Goal: Transaction & Acquisition: Purchase product/service

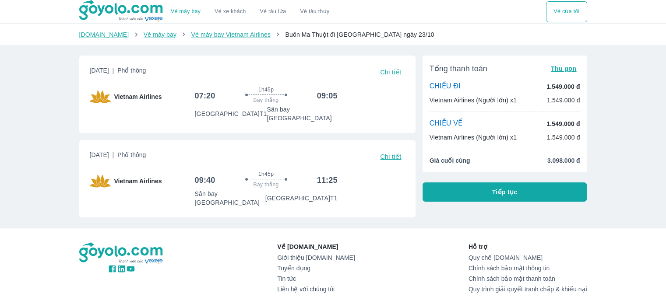
drag, startPoint x: 136, startPoint y: 67, endPoint x: 149, endPoint y: 103, distance: 37.7
click at [149, 103] on div "Thứ 5, 23 Thg 10 2025 | Phổ thông Chi tiết Vietnam Airlines 07:20 1h45p Bay thẳ…" at bounding box center [247, 94] width 315 height 56
click at [145, 112] on div "Vietnam Airlines 07:20 1h45p Bay thẳng 09:05 Sân bay Nội Bài T1 Sân bay Buôn Ma…" at bounding box center [247, 104] width 315 height 36
drag, startPoint x: 208, startPoint y: 95, endPoint x: 214, endPoint y: 113, distance: 18.8
click at [214, 113] on div "07:20 1h45p Bay thẳng 09:05 Sân bay Nội Bài T1 Sân bay Buôn Ma Thuột" at bounding box center [266, 104] width 143 height 36
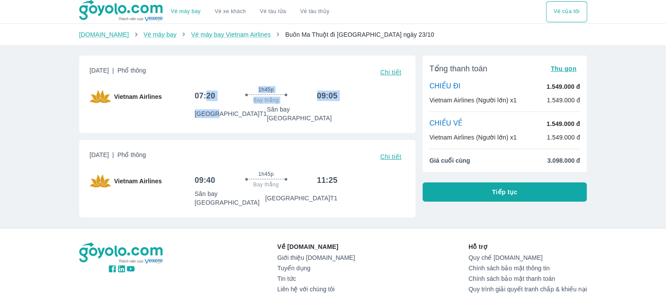
click at [213, 113] on p "Sân bay Nội Bài T1" at bounding box center [231, 113] width 72 height 9
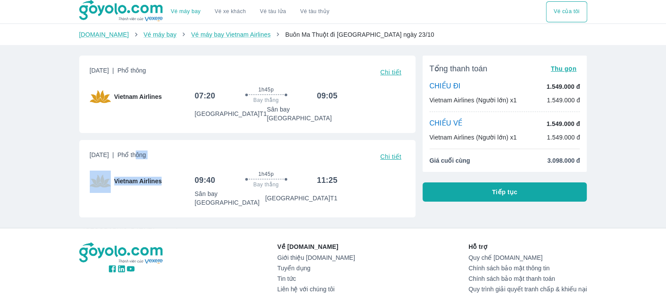
drag, startPoint x: 177, startPoint y: 149, endPoint x: 182, endPoint y: 166, distance: 17.4
click at [182, 166] on div "Thứ 5, 23 Thg 10 2025 | Phổ thông Chi tiết Vietnam Airlines 09:40 1h45p Bay thẳ…" at bounding box center [247, 179] width 315 height 56
click at [145, 155] on div "Thứ 5, 23 Thg 10 2025 | Phổ thông Chi tiết Vietnam Airlines 09:40 1h45p Bay thẳ…" at bounding box center [247, 179] width 315 height 56
drag, startPoint x: 133, startPoint y: 145, endPoint x: 142, endPoint y: 169, distance: 24.8
click at [140, 175] on div "Thứ 5, 23 Thg 10 2025 | Phổ thông Chi tiết Vietnam Airlines 09:40 1h45p Bay thẳ…" at bounding box center [247, 179] width 315 height 56
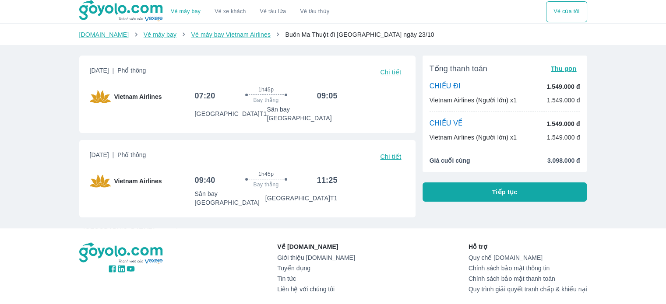
click at [148, 161] on div "Thứ 5, 23 Thg 10 2025 | Phổ thông Chi tiết Vietnam Airlines 09:40 1h45p Bay thẳ…" at bounding box center [247, 179] width 315 height 56
click at [467, 191] on button "Tiếp tục" at bounding box center [504, 192] width 165 height 19
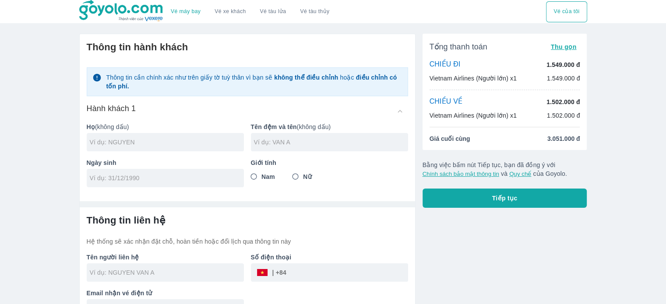
click at [450, 75] on p "Vietnam Airlines (Người lớn) x1" at bounding box center [472, 78] width 87 height 9
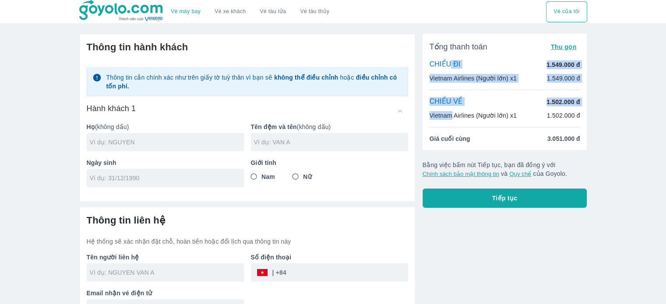
drag, startPoint x: 447, startPoint y: 73, endPoint x: 449, endPoint y: 141, distance: 67.4
click at [452, 122] on div "Tổng thanh toán Thu gọn CHIỀU ĐI 1.549.000 đ Vietnam Airlines (Người lớn) x1 1.…" at bounding box center [504, 92] width 165 height 116
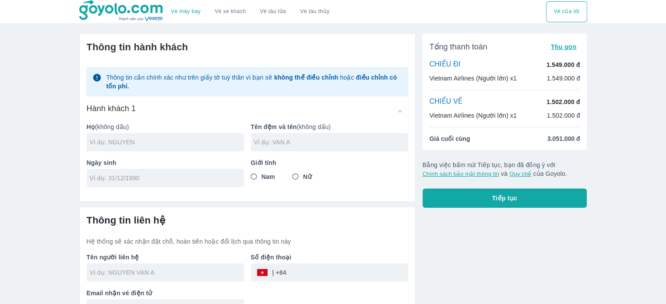
click at [131, 137] on div at bounding box center [165, 142] width 157 height 18
type input "BUI"
type input "VAN [PERSON_NAME]"
type input "[DATE]"
click at [258, 179] on input "Nam" at bounding box center [254, 177] width 16 height 16
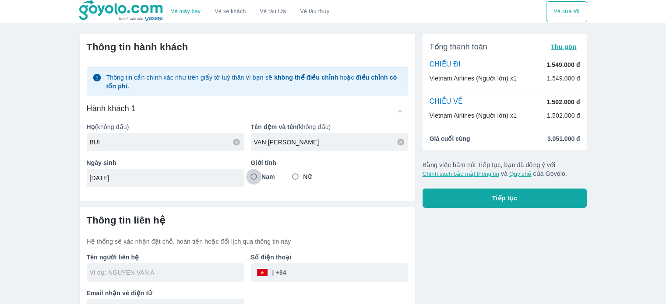
radio input "true"
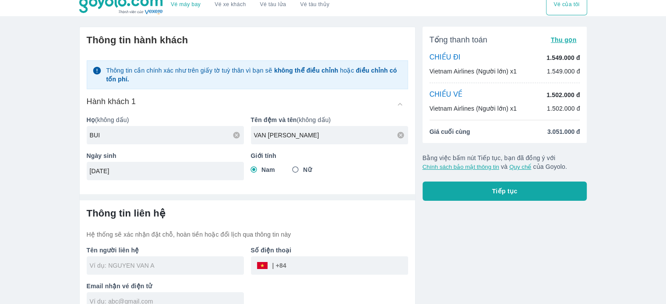
scroll to position [21, 0]
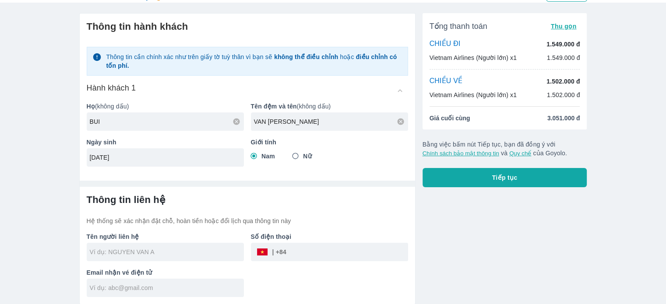
click at [120, 257] on div at bounding box center [165, 252] width 157 height 18
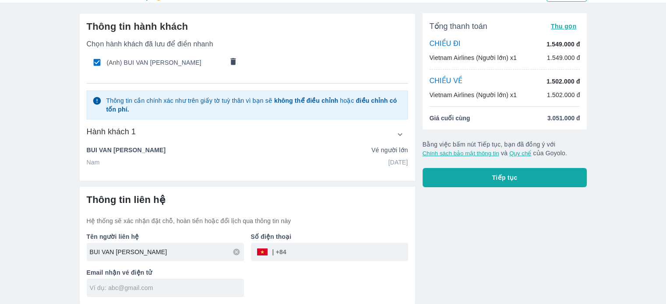
type input "BUI VAN [PERSON_NAME]"
drag, startPoint x: 329, startPoint y: 255, endPoint x: 347, endPoint y: 257, distance: 18.0
click at [329, 255] on input "tel" at bounding box center [347, 252] width 122 height 21
type input "971089335"
click at [145, 289] on input "text" at bounding box center [167, 288] width 154 height 9
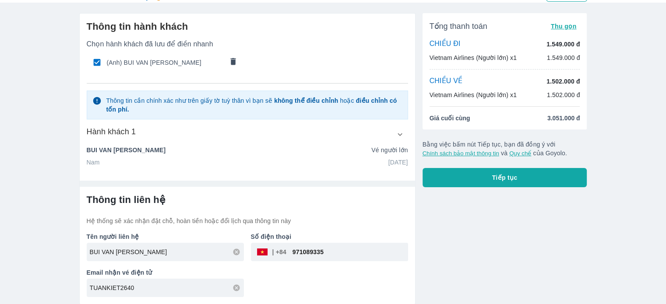
type input "TUANKIET2640@"
type input "[EMAIL_ADDRESS][DOMAIN_NAME]"
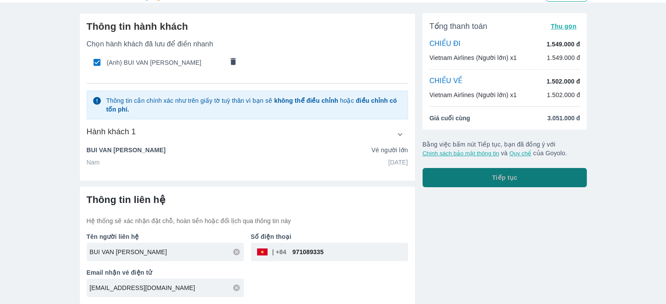
click at [504, 180] on span "Tiếp tục" at bounding box center [504, 177] width 25 height 9
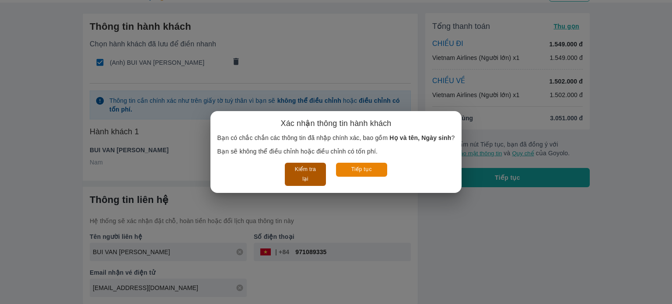
click at [307, 171] on button "Kiểm tra lại" at bounding box center [305, 174] width 41 height 23
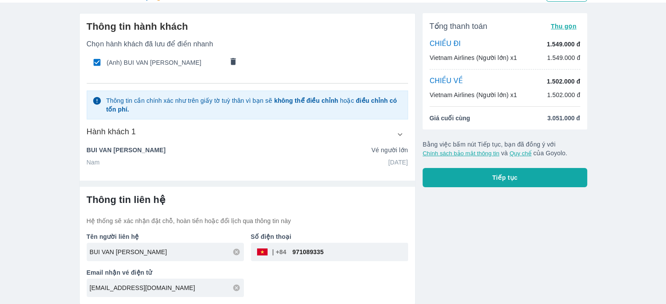
click at [109, 151] on p "BUI VAN [PERSON_NAME]" at bounding box center [126, 150] width 79 height 9
click at [240, 162] on div "Nam [DATE]" at bounding box center [247, 162] width 321 height 9
drag, startPoint x: 380, startPoint y: 151, endPoint x: 383, endPoint y: 166, distance: 15.5
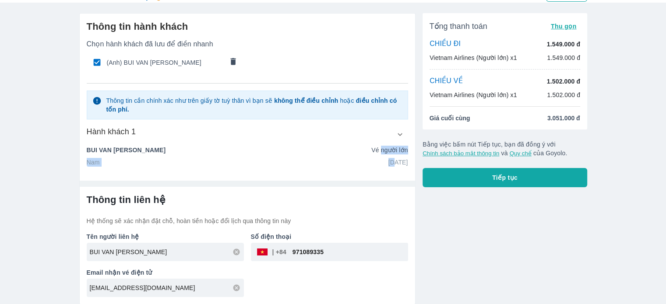
click at [383, 166] on div "Thông tin hành khách Chọn hành khách đã lưu để điền nhanh (Anh) BUI VAN TUAN KI…" at bounding box center [247, 94] width 335 height 160
click at [347, 164] on div "Nam [DATE]" at bounding box center [247, 162] width 321 height 9
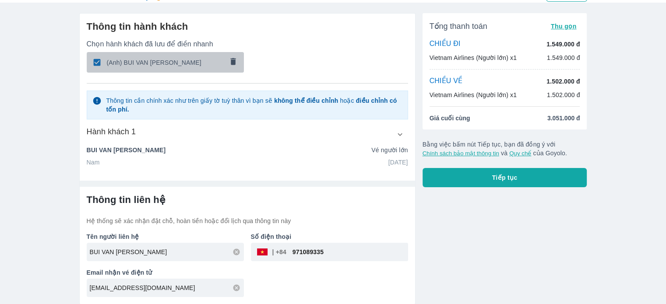
click at [151, 64] on span "(Anh) BUI VAN [PERSON_NAME]" at bounding box center [165, 62] width 116 height 9
radio input "false"
checkbox input "false"
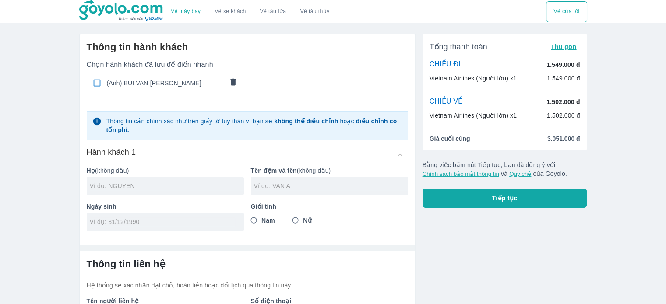
click at [119, 81] on span "(Anh) BUI VAN [PERSON_NAME]" at bounding box center [165, 83] width 116 height 9
type input "BUI"
type input "VAN [PERSON_NAME]"
type input "[DATE]"
radio input "true"
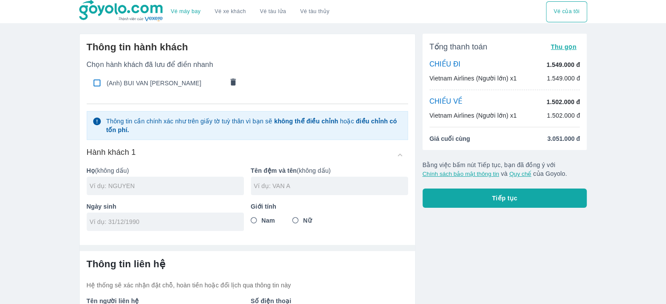
type input "BUI VAN [PERSON_NAME]"
checkbox input "true"
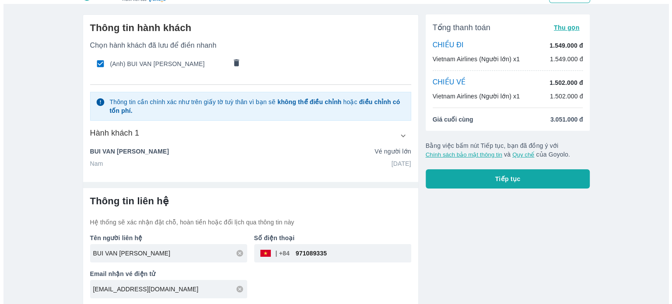
scroll to position [21, 0]
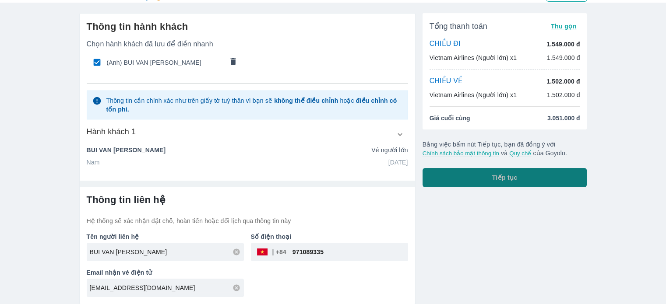
click at [489, 169] on button "Tiếp tục" at bounding box center [504, 177] width 165 height 19
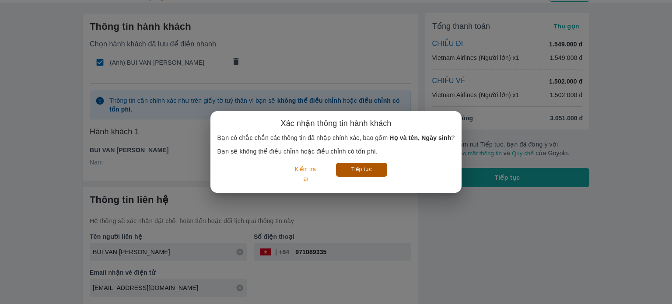
click at [359, 169] on button "Tiếp tục" at bounding box center [361, 170] width 51 height 14
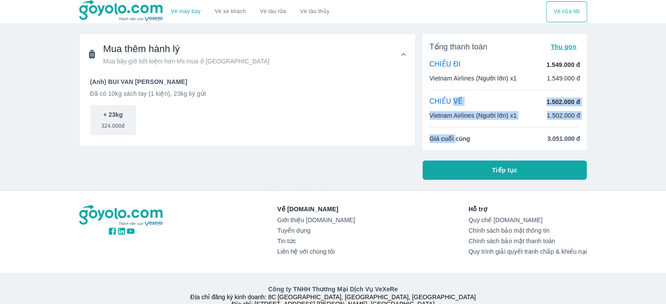
drag, startPoint x: 454, startPoint y: 105, endPoint x: 461, endPoint y: 149, distance: 44.8
click at [455, 138] on div "Tổng thanh toán Thu gọn CHIỀU ĐI 1.549.000 đ Vietnam Airlines (Người lớn) x1 1.…" at bounding box center [504, 92] width 165 height 116
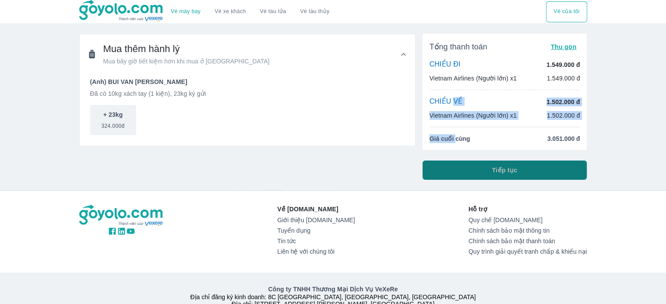
click at [467, 162] on button "Tiếp tục" at bounding box center [504, 170] width 165 height 19
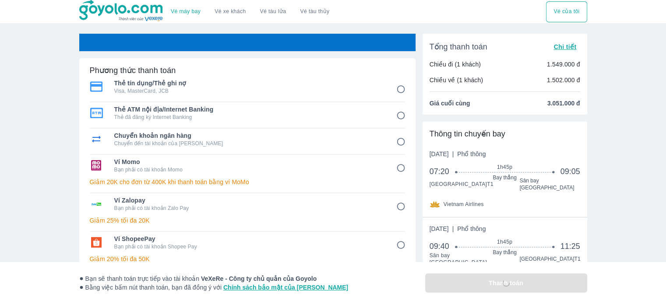
drag, startPoint x: 448, startPoint y: 154, endPoint x: 452, endPoint y: 184, distance: 30.0
click at [452, 184] on div "[DATE] | Phổ thông 07:20 1h45p Bay thẳng 09:05 [GEOGRAPHIC_DATA] T1 [GEOGRAPHIC…" at bounding box center [504, 180] width 151 height 60
click at [619, 170] on div "Vé máy bay Vé xe khách Vé tàu lửa Vé tàu thủy Vé của tôi Phương thức thanh toán…" at bounding box center [333, 222] width 666 height 445
drag, startPoint x: 472, startPoint y: 155, endPoint x: 460, endPoint y: 189, distance: 35.3
click at [460, 189] on div "[DATE] | Phổ thông 07:20 1h45p Bay thẳng 09:05 [GEOGRAPHIC_DATA] T1 [GEOGRAPHIC…" at bounding box center [504, 180] width 151 height 60
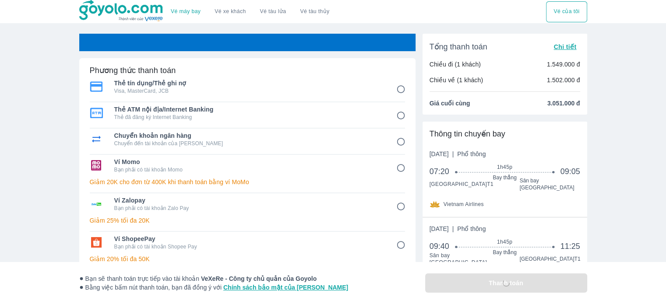
click at [478, 173] on div "1h45p Bay thẳng" at bounding box center [504, 173] width 97 height 18
drag, startPoint x: 465, startPoint y: 147, endPoint x: 468, endPoint y: 188, distance: 41.2
click at [468, 188] on div "Thông tin chuyến bay [DATE] | Phổ thông 07:20 1h45p Bay thẳng 09:05 [GEOGRAPHIC…" at bounding box center [504, 169] width 165 height 95
click at [472, 170] on span "1h45p" at bounding box center [504, 167] width 97 height 7
drag, startPoint x: 454, startPoint y: 151, endPoint x: 470, endPoint y: 196, distance: 47.2
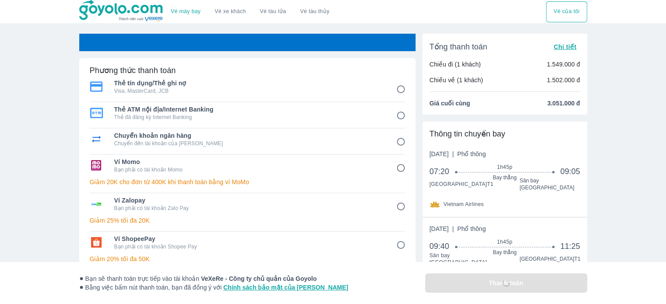
click at [463, 205] on div "Thông tin chuyến bay [DATE] | Phổ thông 07:20 1h45p Bay thẳng 09:05 [GEOGRAPHIC…" at bounding box center [504, 169] width 165 height 95
click at [471, 201] on span "Vietnam Airlines" at bounding box center [463, 204] width 40 height 7
drag, startPoint x: 459, startPoint y: 155, endPoint x: 471, endPoint y: 200, distance: 45.8
click at [471, 200] on div "[DATE] | Phổ thông 07:20 1h45p Bay thẳng 09:05 [GEOGRAPHIC_DATA] T1 [GEOGRAPHIC…" at bounding box center [504, 180] width 151 height 60
click at [485, 199] on div "Vietnam Airlines" at bounding box center [504, 204] width 151 height 11
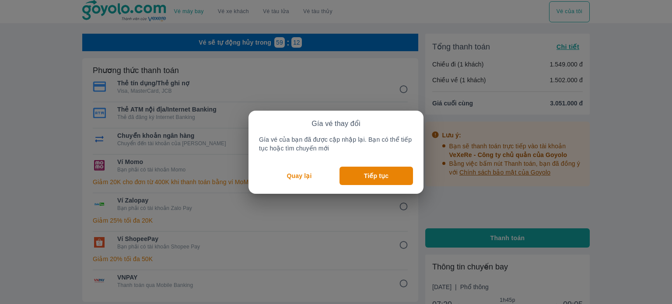
drag, startPoint x: 637, startPoint y: 134, endPoint x: 594, endPoint y: 141, distance: 44.0
click at [615, 139] on div "Gía vé thay đổi Gía vé của bạn đã được cập nhập lại. Bạn có thể tiếp tục hoặc t…" at bounding box center [336, 152] width 672 height 304
click at [367, 180] on button "Tiếp tục" at bounding box center [377, 176] width 74 height 18
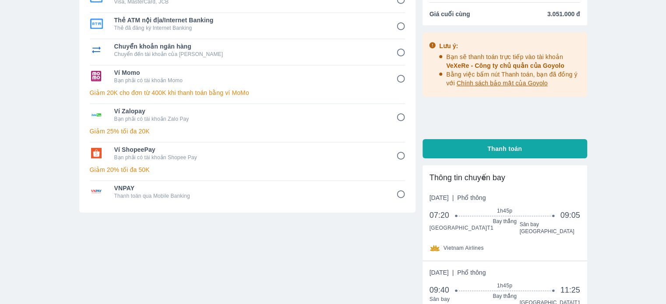
scroll to position [131, 0]
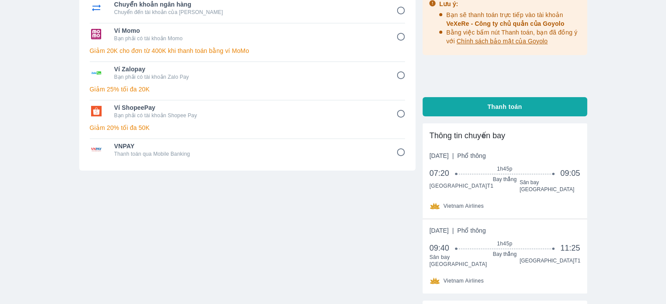
drag, startPoint x: 468, startPoint y: 172, endPoint x: 471, endPoint y: 187, distance: 15.5
click at [471, 187] on div "[DATE] | Phổ thông 07:20 1h45p Bay thẳng 09:05 [GEOGRAPHIC_DATA] T1 [GEOGRAPHIC…" at bounding box center [504, 181] width 151 height 60
click at [499, 192] on div "[DATE] | Phổ thông 07:20 1h45p Bay thẳng 09:05 [GEOGRAPHIC_DATA] T1 [GEOGRAPHIC…" at bounding box center [504, 181] width 151 height 60
drag, startPoint x: 454, startPoint y: 158, endPoint x: 497, endPoint y: 160, distance: 42.9
click at [486, 160] on span "[DATE] | Phổ thông" at bounding box center [457, 155] width 56 height 9
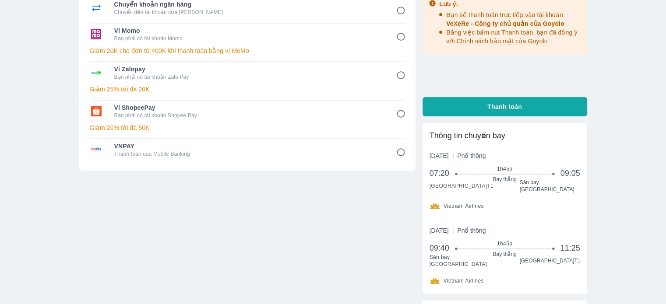
click at [502, 176] on div "1h45p Bay thẳng" at bounding box center [504, 174] width 97 height 18
drag, startPoint x: 461, startPoint y: 227, endPoint x: 465, endPoint y: 267, distance: 39.6
click at [465, 267] on div "[DATE] | Phổ thông 09:40 1h45p Bay thẳng 11:25 [GEOGRAPHIC_DATA] [GEOGRAPHIC_DA…" at bounding box center [504, 256] width 151 height 60
click at [469, 255] on div "09:40 1h45p Bay thẳng 11:25" at bounding box center [504, 253] width 151 height 20
drag, startPoint x: 456, startPoint y: 254, endPoint x: 460, endPoint y: 269, distance: 15.7
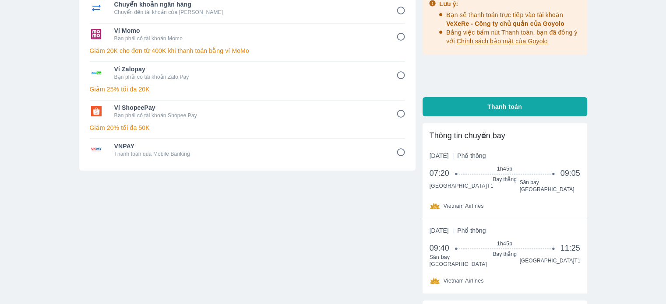
click at [458, 274] on div "[DATE] | Phổ thông 09:40 1h45p Bay thẳng 11:25 [GEOGRAPHIC_DATA] [GEOGRAPHIC_DA…" at bounding box center [504, 256] width 165 height 74
click at [462, 258] on div "[DATE] | Phổ thông 09:40 1h45p Bay thẳng 11:25 [GEOGRAPHIC_DATA] [GEOGRAPHIC_DA…" at bounding box center [504, 256] width 151 height 60
drag, startPoint x: 450, startPoint y: 219, endPoint x: 456, endPoint y: 271, distance: 52.5
click at [456, 271] on div "[DATE] | Phổ thông 09:40 1h45p Bay thẳng 11:25 [GEOGRAPHIC_DATA] [GEOGRAPHIC_DA…" at bounding box center [504, 256] width 151 height 60
click at [458, 278] on span "Vietnam Airlines" at bounding box center [463, 281] width 40 height 7
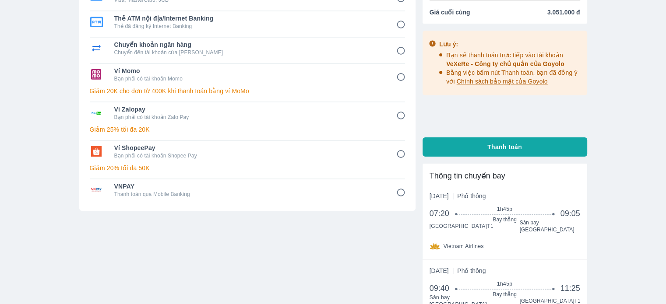
scroll to position [0, 0]
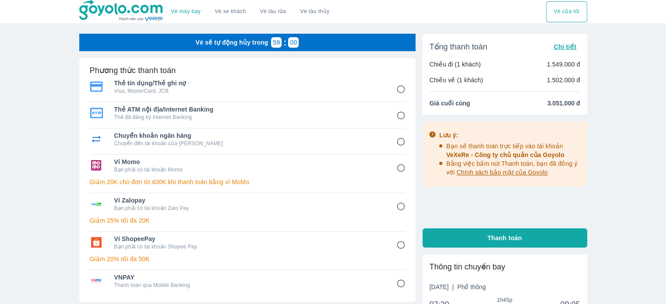
click at [183, 138] on span "Chuyển khoản ngân hàng" at bounding box center [249, 135] width 270 height 9
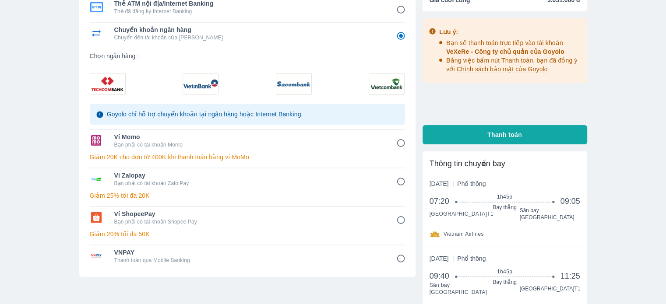
scroll to position [131, 0]
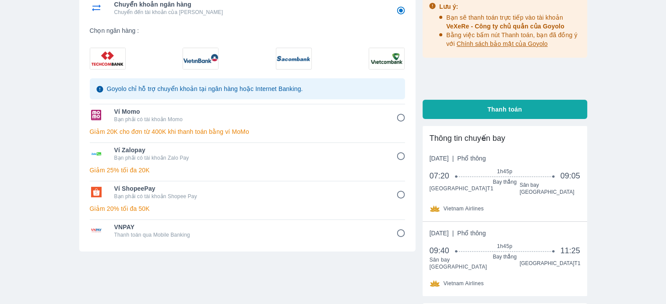
click at [167, 234] on p "Thanh toán qua Mobile Banking" at bounding box center [249, 235] width 270 height 7
radio input "false"
radio input "true"
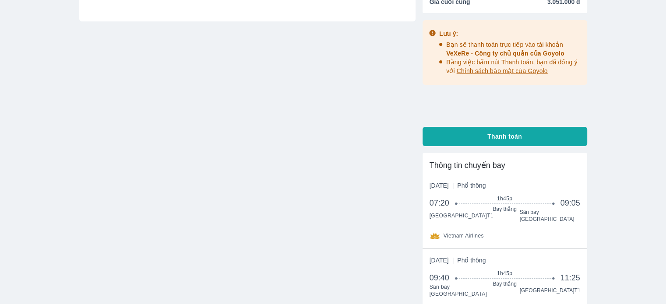
scroll to position [0, 0]
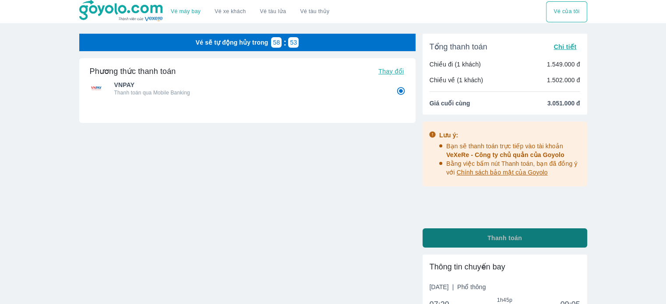
click at [490, 235] on span "Thanh toán" at bounding box center [504, 238] width 35 height 9
radio input "false"
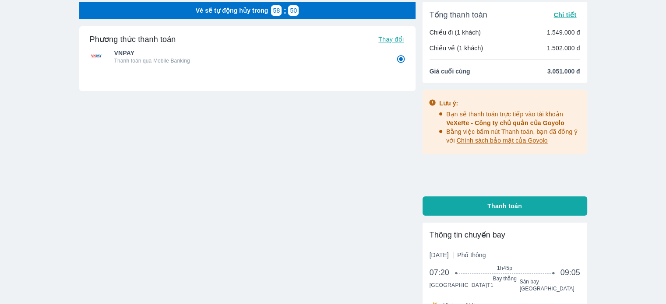
scroll to position [131, 0]
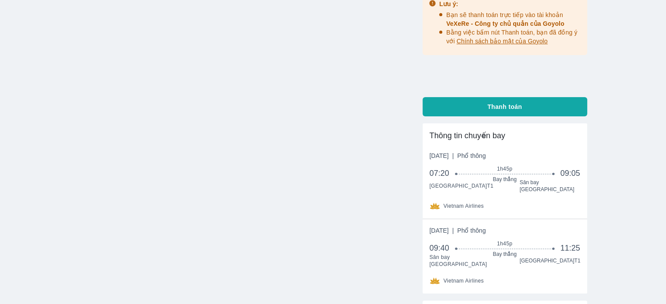
drag, startPoint x: 0, startPoint y: 159, endPoint x: 271, endPoint y: 140, distance: 271.2
click at [268, 140] on div "Vé máy bay Vé xe khách Vé tàu lửa Vé tàu thủy Vé của tôi Vé sẽ tự động hủy tron…" at bounding box center [333, 130] width 666 height 523
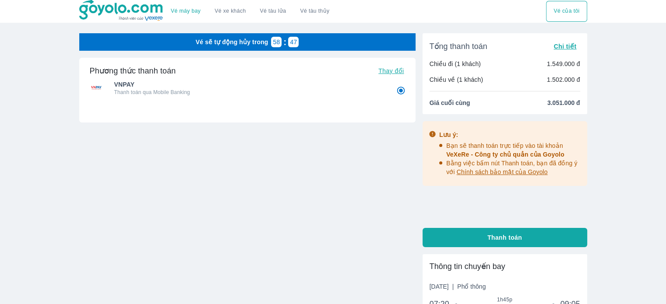
scroll to position [0, 0]
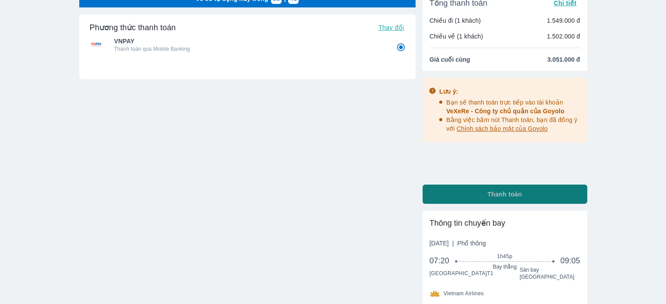
click at [466, 199] on button "Thanh toán" at bounding box center [504, 194] width 165 height 19
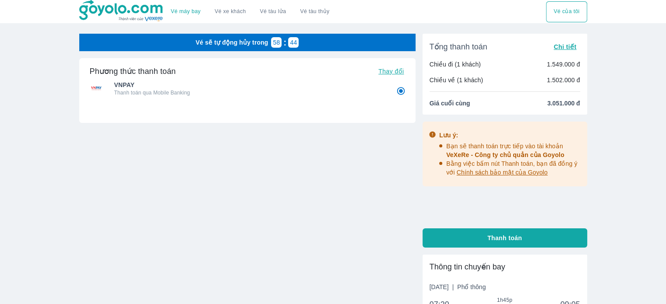
drag, startPoint x: 499, startPoint y: 159, endPoint x: 499, endPoint y: 150, distance: 8.8
click at [499, 158] on span "VeXeRe - Công ty chủ quản của Goyolo" at bounding box center [505, 154] width 118 height 7
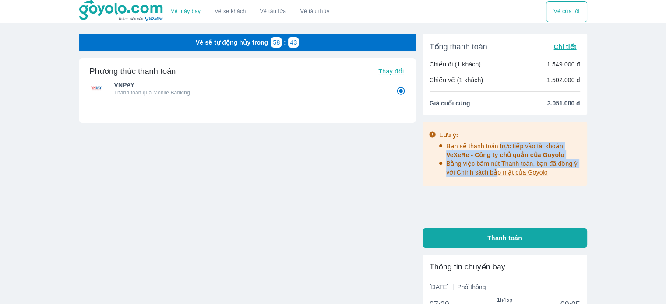
drag, startPoint x: 497, startPoint y: 146, endPoint x: 525, endPoint y: 190, distance: 51.7
click at [494, 180] on div "Lưu ý: Bạn sẽ thanh toán trực tiếp vào tài khoản VeXeRe - Công ty chủ quản của …" at bounding box center [504, 154] width 165 height 65
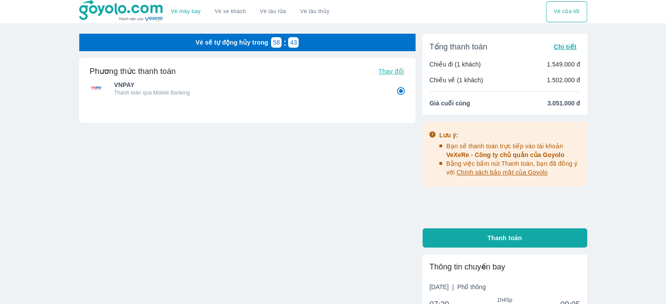
drag, startPoint x: 553, startPoint y: 194, endPoint x: 545, endPoint y: 206, distance: 14.8
click at [553, 194] on div "Lưu ý: Bạn sẽ thanh toán trực tiếp vào tài khoản VeXeRe - Công ty chủ quản của …" at bounding box center [504, 172] width 165 height 100
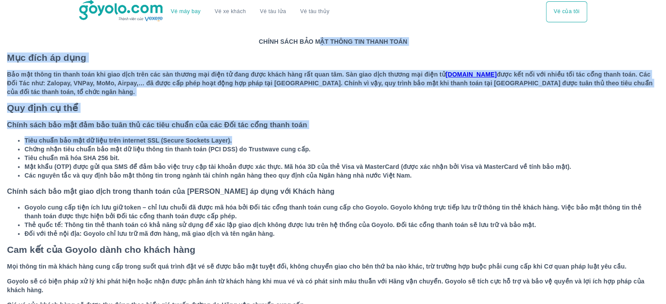
drag, startPoint x: 317, startPoint y: 38, endPoint x: 319, endPoint y: 134, distance: 95.4
click at [319, 133] on p "CHÍNH SÁCH BẢO MẬT THÔNG TIN THANH TOÁN Mục đích áp dụng Bảo mật thông tin than…" at bounding box center [333, 185] width 666 height 322
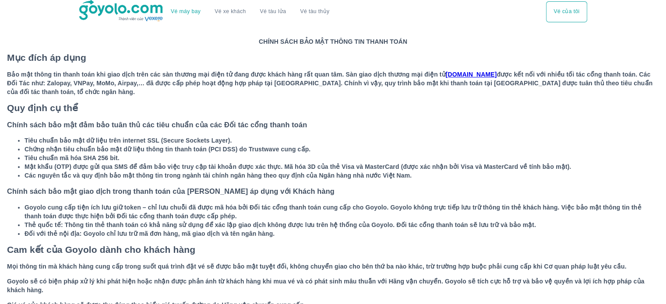
drag, startPoint x: 179, startPoint y: 155, endPoint x: 278, endPoint y: 133, distance: 101.8
click at [179, 155] on li "Tiêu chuẩn mã hóa SHA 256 bit." at bounding box center [342, 158] width 634 height 9
click at [581, 19] on button "Vé của tôi" at bounding box center [566, 11] width 41 height 21
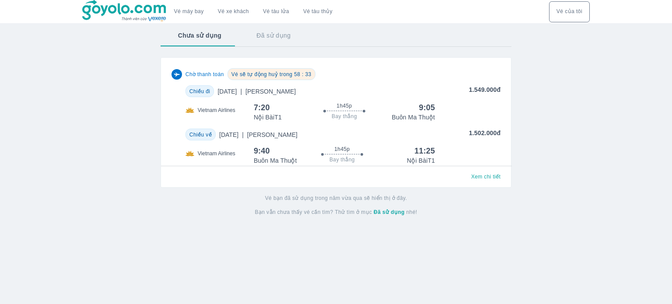
click at [198, 77] on span "Chờ thanh toán" at bounding box center [205, 74] width 39 height 7
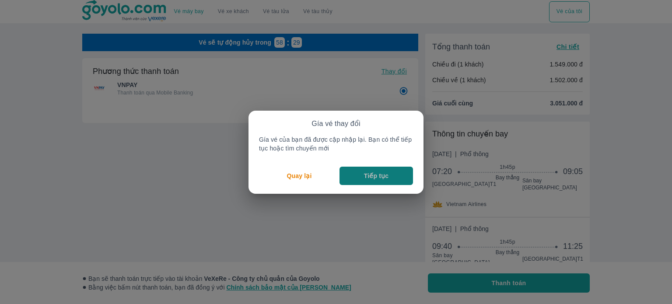
click at [362, 176] on button "Tiếp tục" at bounding box center [377, 176] width 74 height 18
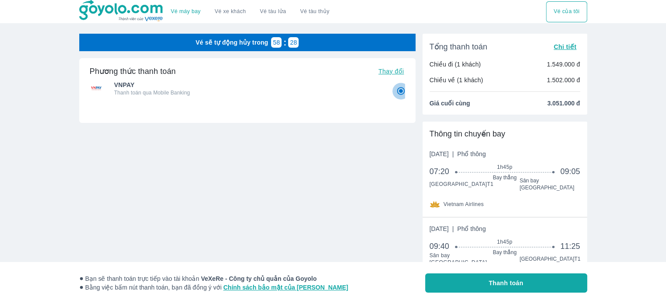
click at [399, 92] on input "8" at bounding box center [400, 91] width 17 height 17
radio input "true"
click at [490, 285] on button "Thanh toán" at bounding box center [506, 283] width 162 height 19
click at [278, 42] on p "58" at bounding box center [276, 42] width 7 height 9
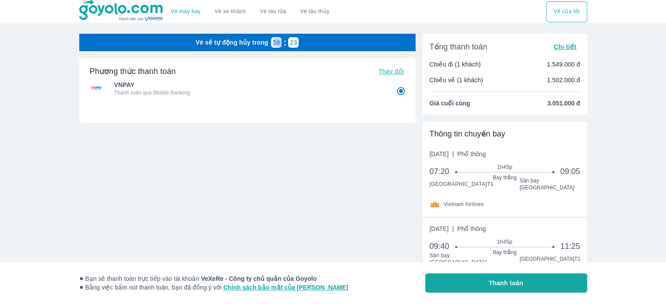
click at [278, 42] on p "58" at bounding box center [276, 42] width 7 height 9
click at [218, 42] on p "Vé sẽ tự động hủy trong" at bounding box center [232, 42] width 73 height 9
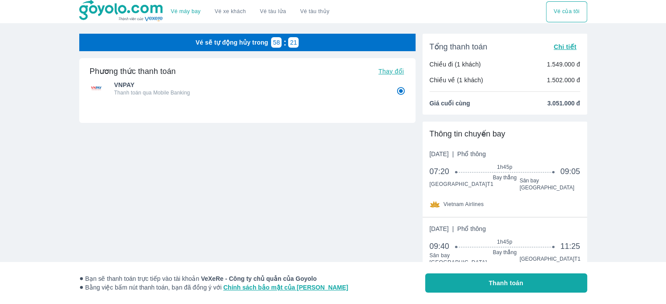
click at [290, 174] on div at bounding box center [247, 174] width 336 height 8
click at [468, 276] on button "Thanh toán" at bounding box center [506, 283] width 162 height 19
click at [389, 70] on span "Thay đổi" at bounding box center [390, 71] width 25 height 7
radio input "true"
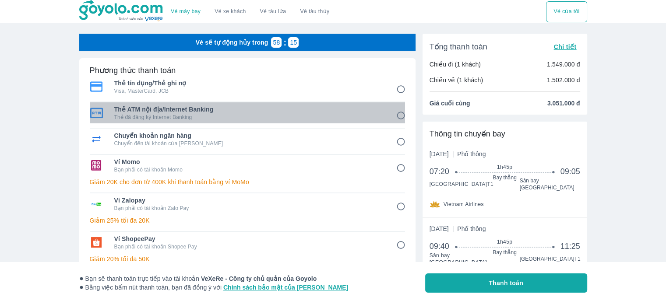
click at [201, 119] on p "Thẻ đã đăng ký Internet Banking" at bounding box center [249, 117] width 270 height 7
radio input "true"
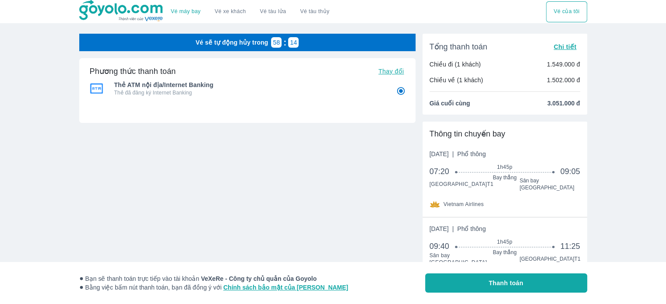
click at [408, 70] on div "Phương thức thanh toán Thay đổi Thẻ ATM nội địa/Internet Banking Thẻ đã đăng ký…" at bounding box center [247, 90] width 336 height 65
click at [390, 71] on span "Thay đổi" at bounding box center [390, 71] width 25 height 7
radio input "false"
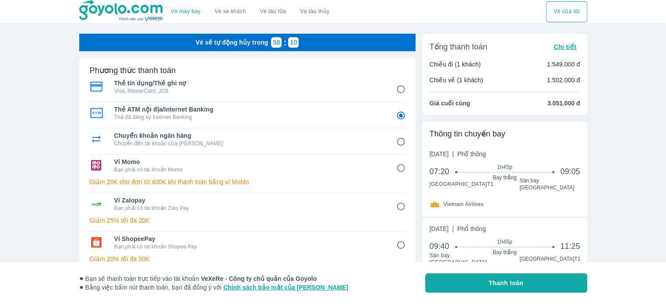
click at [159, 165] on span "Ví Momo" at bounding box center [249, 162] width 270 height 9
radio input "false"
radio input "true"
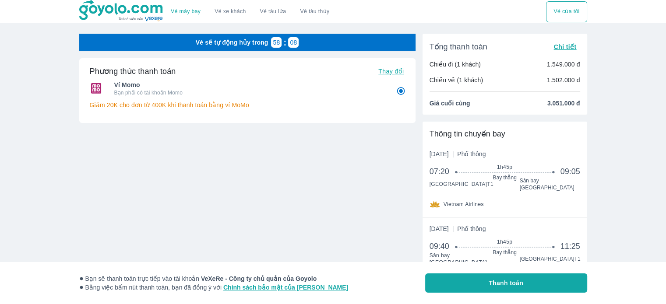
click at [512, 283] on span "Thanh toán" at bounding box center [506, 283] width 35 height 9
radio input "false"
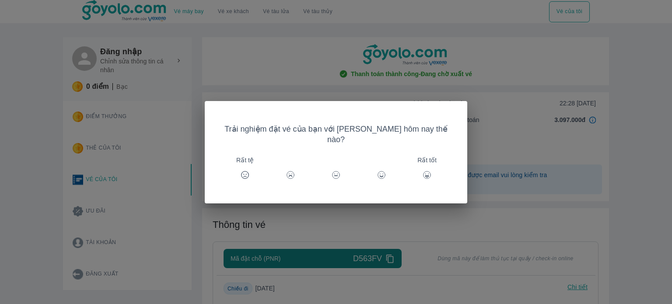
click at [377, 171] on icon at bounding box center [381, 175] width 9 height 9
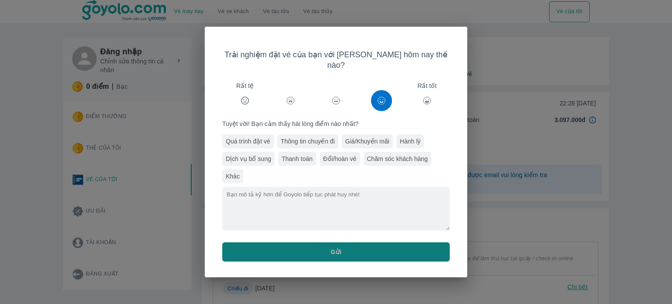
click at [333, 243] on button "Gửi" at bounding box center [336, 252] width 228 height 19
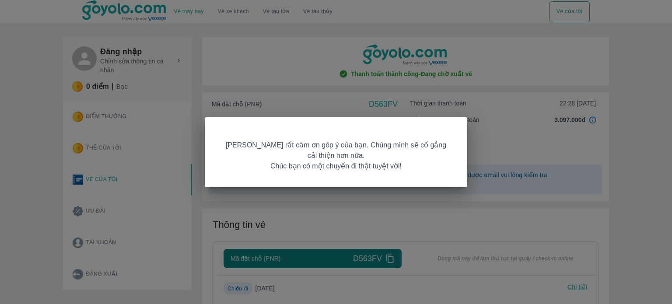
click at [482, 106] on div "Goyolo rất cảm ơn góp ý của bạn. Chúng mình sẽ cố gắng cải thiện hơn nữa. Chúc …" at bounding box center [336, 152] width 672 height 304
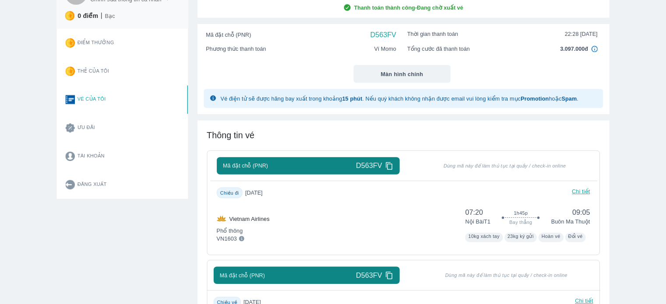
scroll to position [66, 0]
